Goal: Use online tool/utility

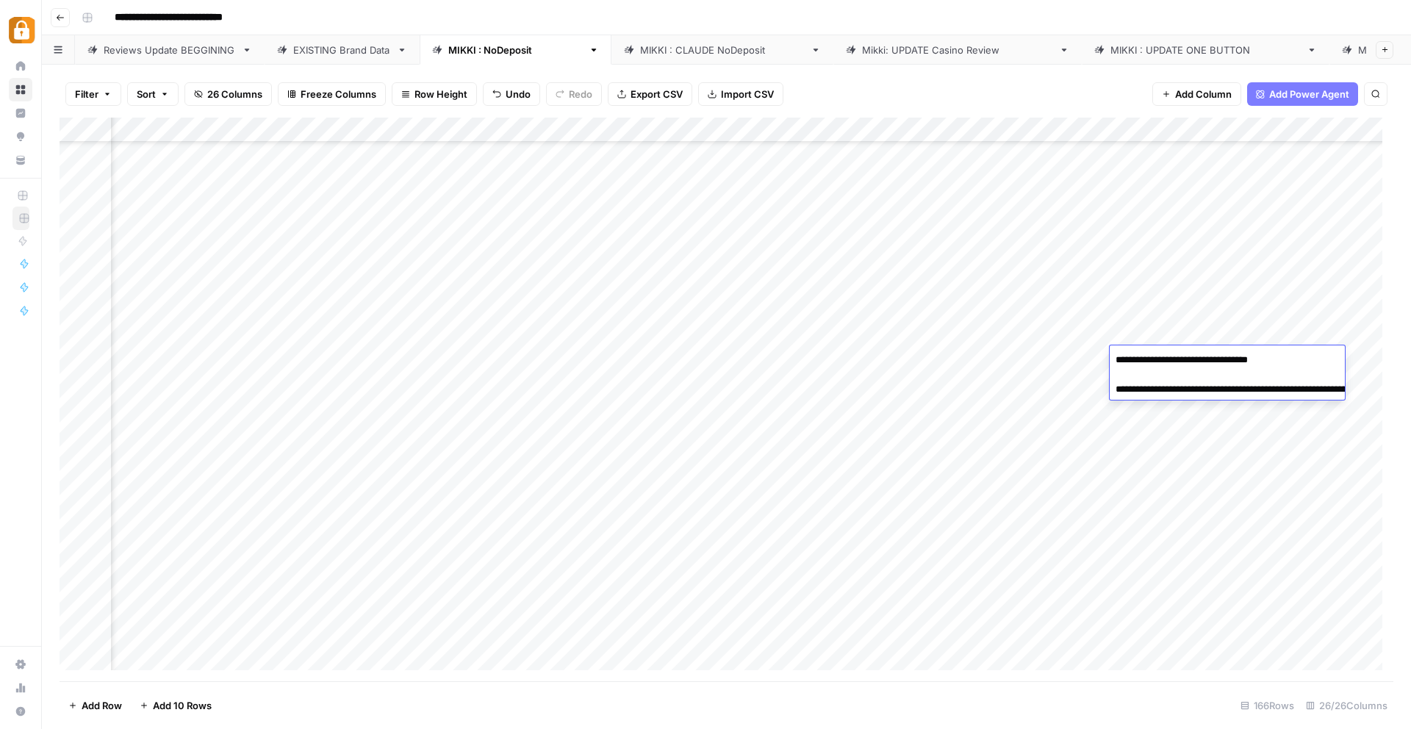
scroll to position [3368, 2521]
click at [572, 378] on div "Add Column" at bounding box center [727, 400] width 1334 height 564
click at [1069, 387] on div "Add Column" at bounding box center [727, 400] width 1334 height 564
click at [1260, 380] on div "Add Column" at bounding box center [727, 400] width 1334 height 564
click at [1297, 372] on div "Add Column" at bounding box center [727, 400] width 1334 height 564
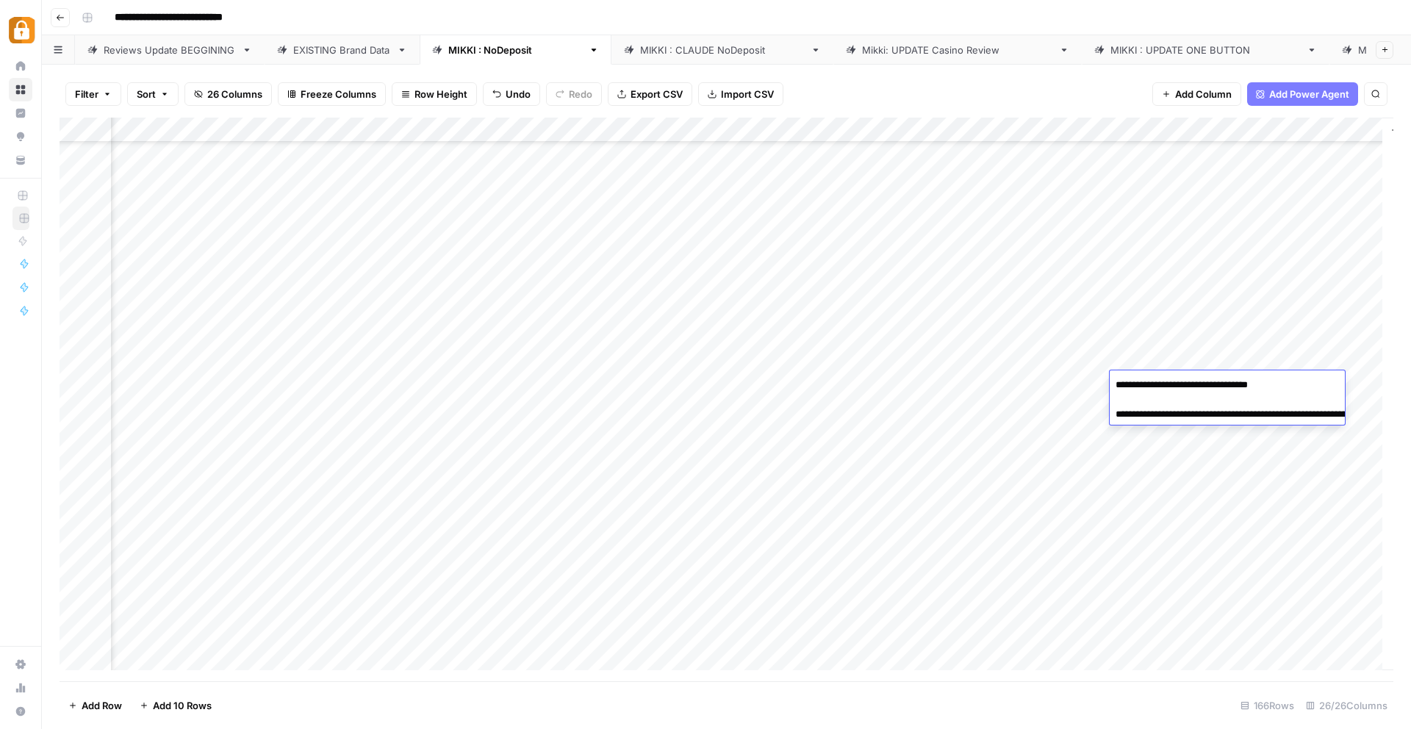
click at [1065, 390] on div "Add Column" at bounding box center [727, 400] width 1334 height 564
click at [1303, 385] on div "Add Column" at bounding box center [727, 400] width 1334 height 564
click at [1302, 387] on div "Add Column" at bounding box center [727, 400] width 1334 height 564
drag, startPoint x: 1232, startPoint y: 437, endPoint x: 1205, endPoint y: 449, distance: 29.6
click at [1184, 415] on textarea "**********" at bounding box center [1257, 407] width 294 height 65
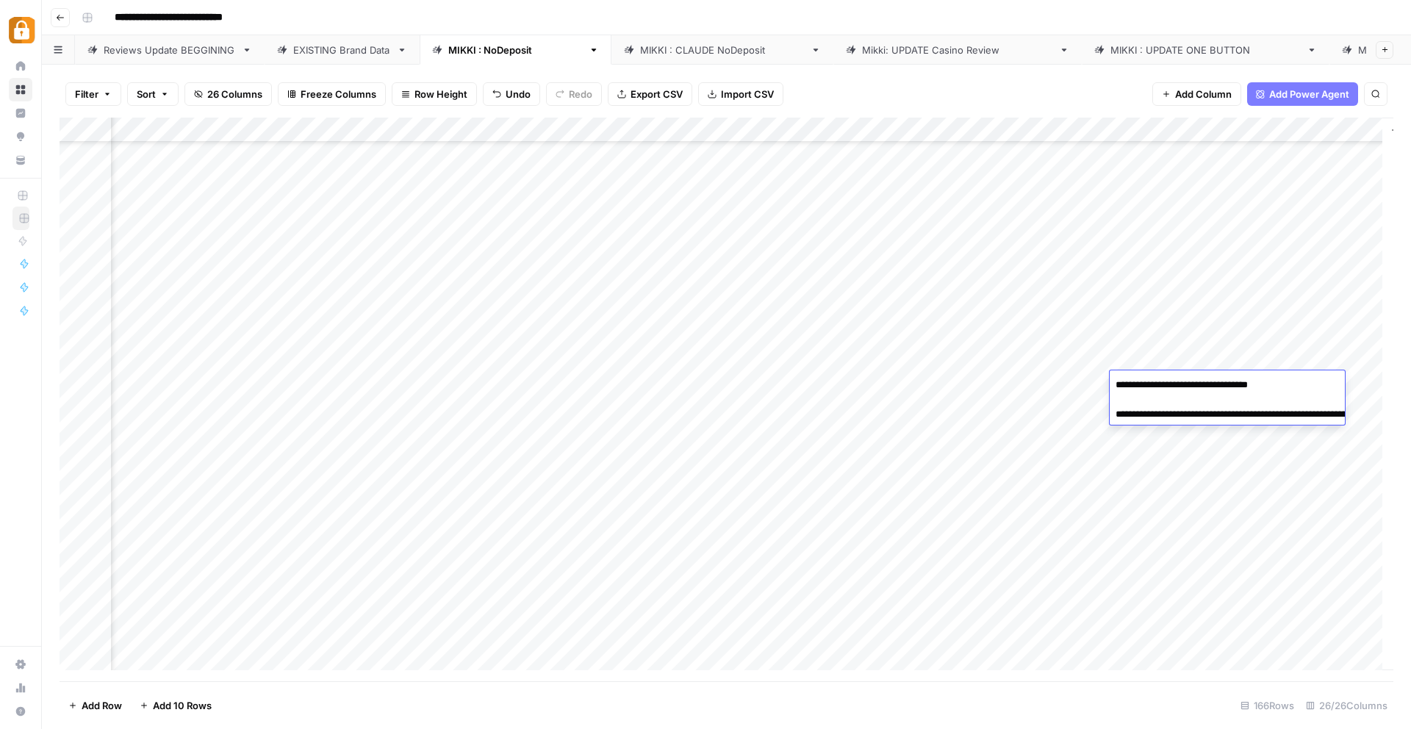
click at [563, 409] on div "Add Column" at bounding box center [727, 400] width 1334 height 564
click at [1299, 411] on div "Add Column" at bounding box center [727, 400] width 1334 height 564
click at [1314, 410] on div "Add Column" at bounding box center [727, 400] width 1334 height 564
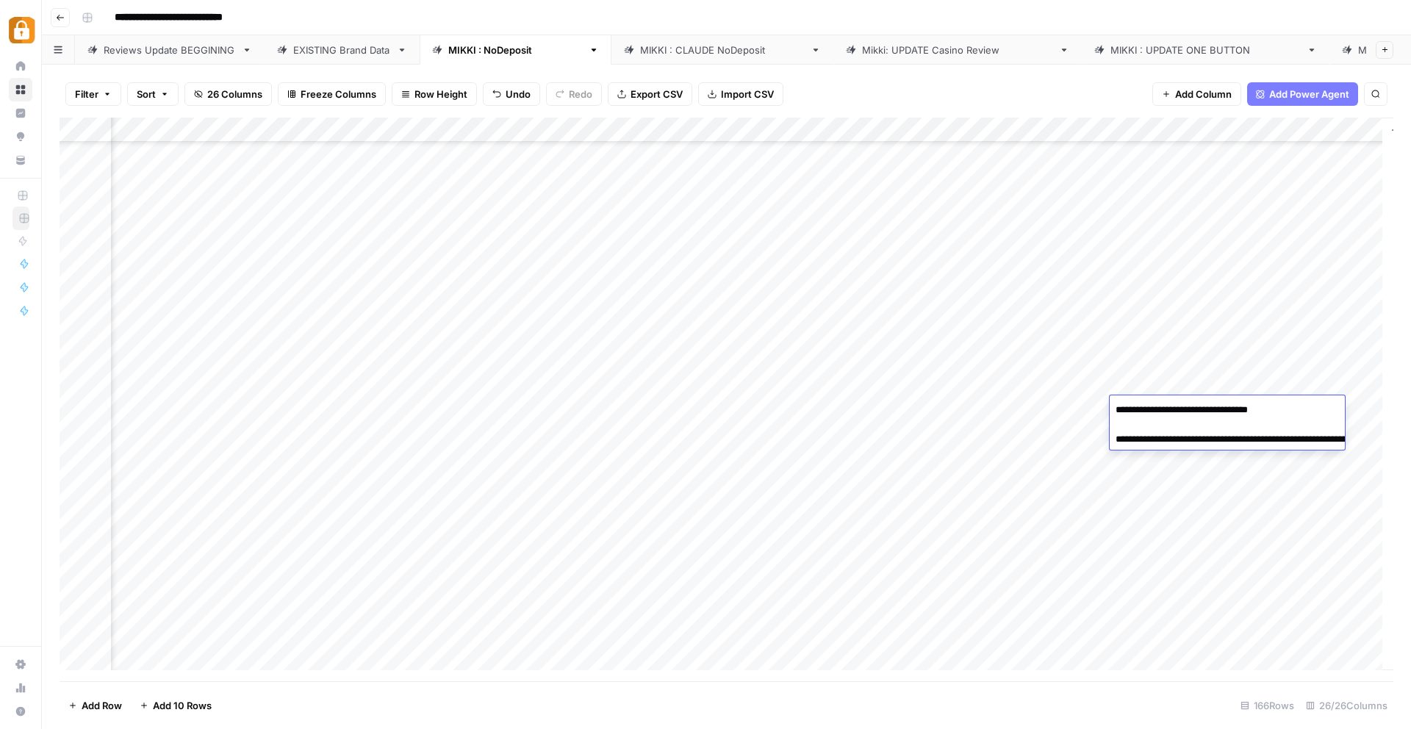
drag, startPoint x: 1263, startPoint y: 455, endPoint x: 1186, endPoint y: 441, distance: 78.4
click at [1186, 441] on textarea "**********" at bounding box center [1257, 432] width 294 height 65
